Goal: Navigation & Orientation: Find specific page/section

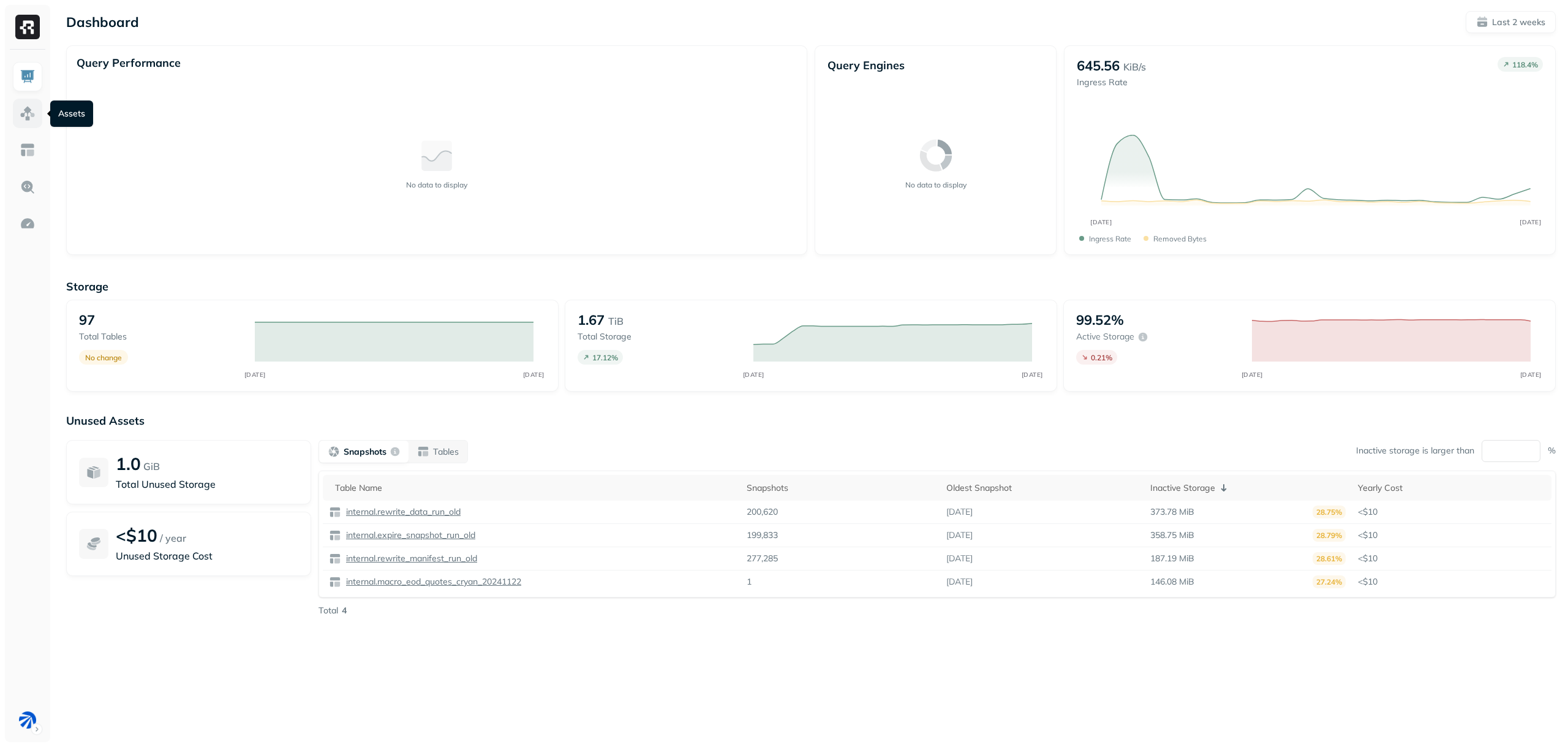
click at [22, 107] on img at bounding box center [27, 113] width 16 height 16
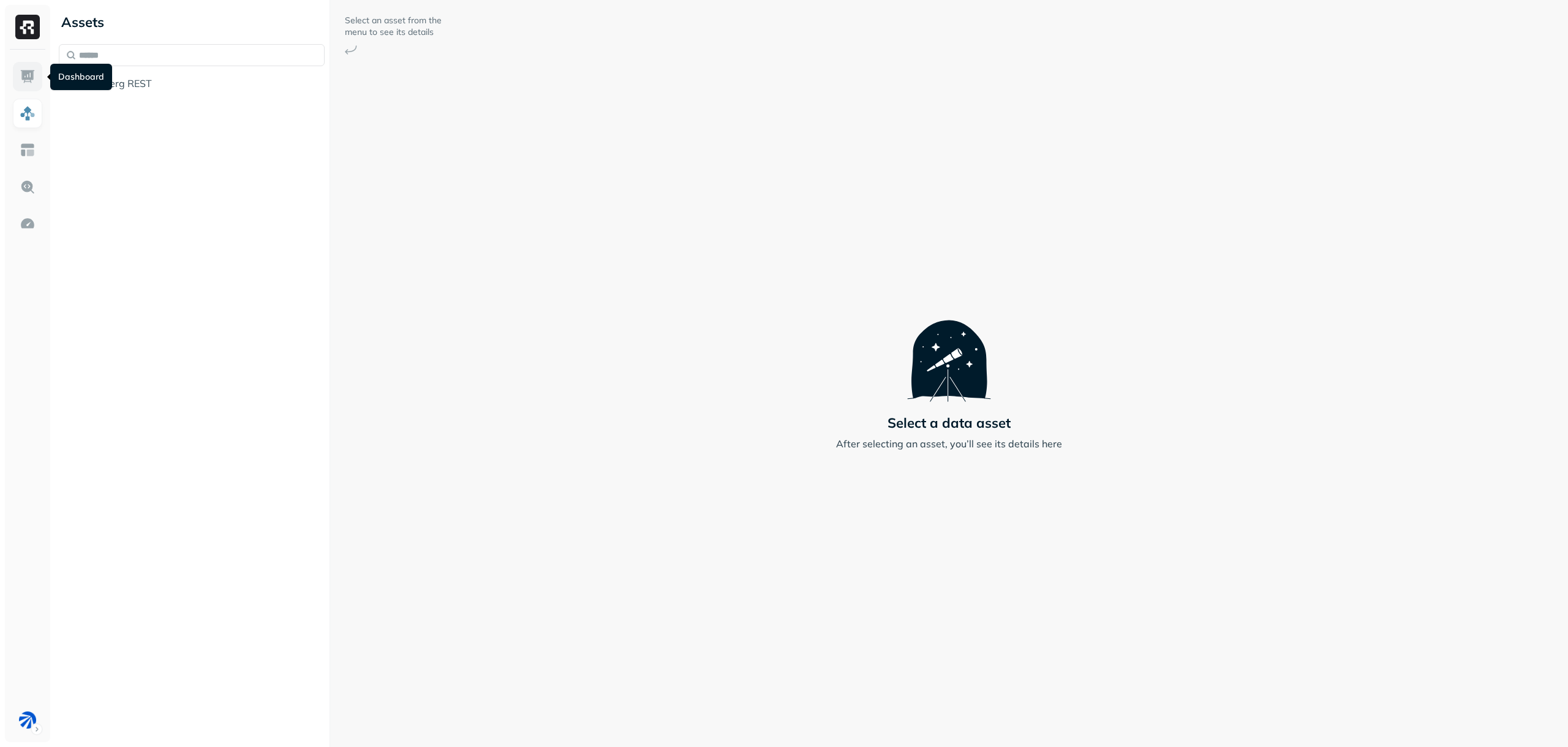
click at [29, 69] on img at bounding box center [27, 77] width 16 height 16
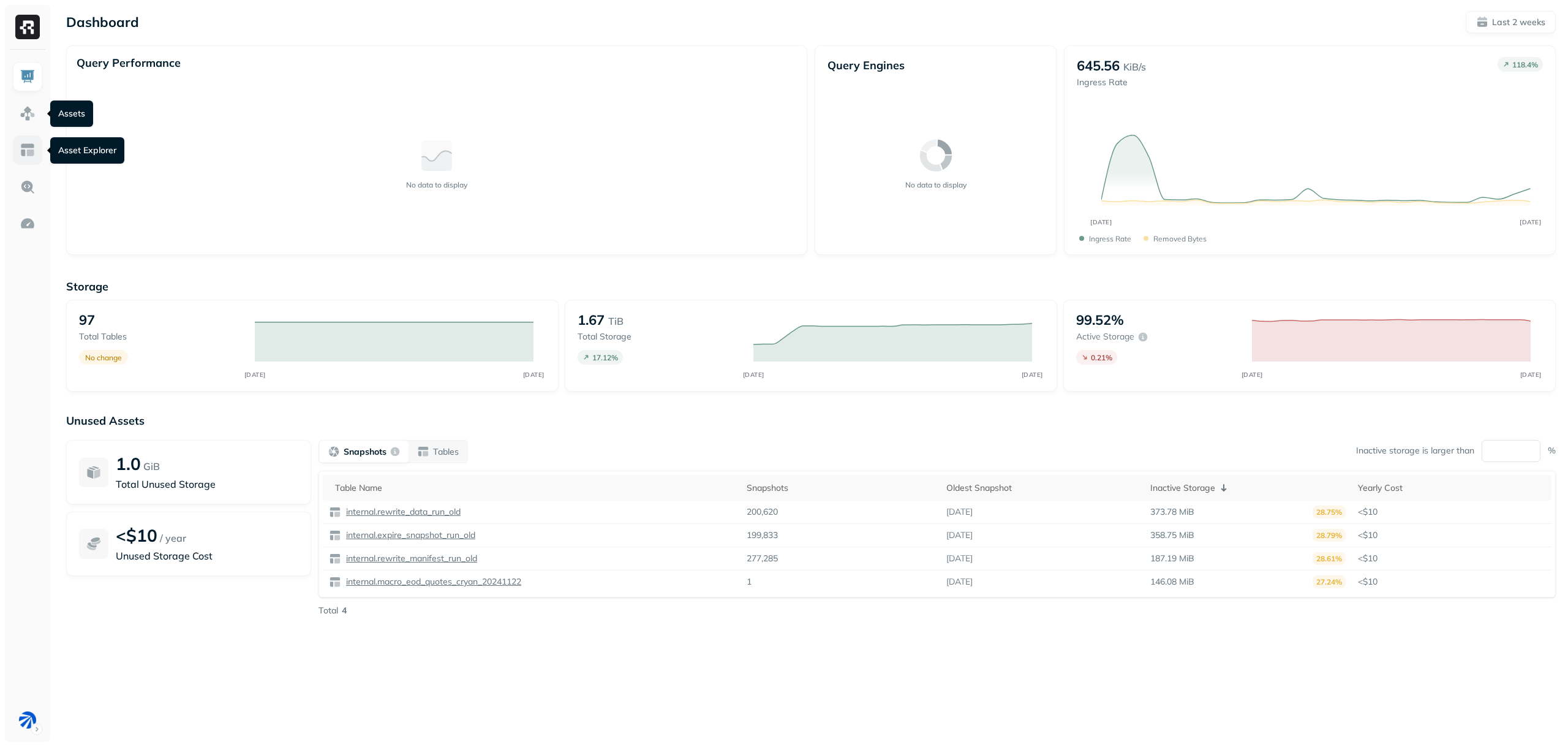
click at [26, 141] on link at bounding box center [27, 150] width 29 height 29
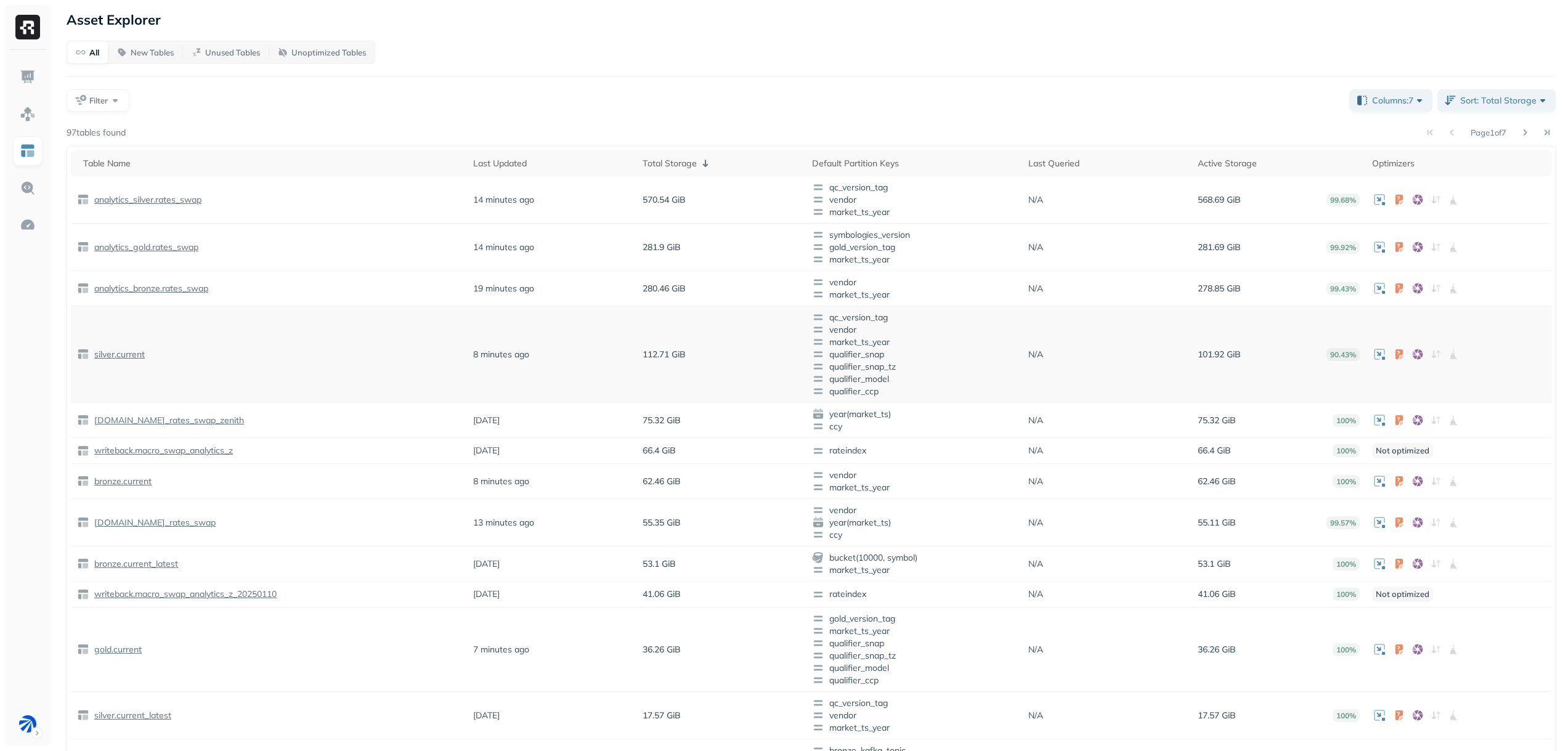
click at [117, 354] on p "silver.current" at bounding box center [118, 354] width 53 height 12
